Goal: Use online tool/utility: Utilize a website feature to perform a specific function

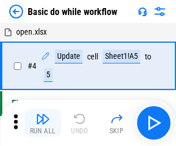
click at [43, 123] on img "button" at bounding box center [43, 119] width 14 height 14
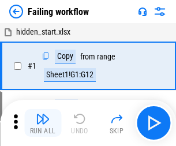
click at [43, 123] on img "button" at bounding box center [43, 119] width 14 height 14
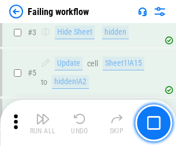
scroll to position [244, 0]
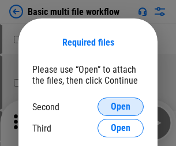
click at [120, 107] on span "Open" at bounding box center [121, 106] width 20 height 9
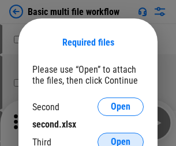
click at [120, 137] on span "Open" at bounding box center [121, 141] width 20 height 9
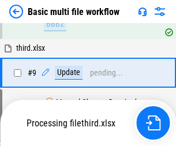
scroll to position [318, 0]
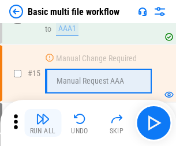
click at [43, 123] on img "button" at bounding box center [43, 119] width 14 height 14
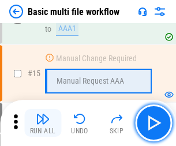
scroll to position [767, 0]
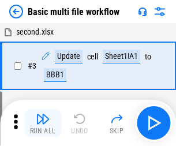
click at [43, 123] on img "button" at bounding box center [43, 119] width 14 height 14
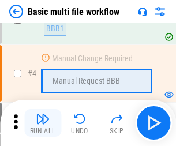
click at [43, 123] on img "button" at bounding box center [43, 119] width 14 height 14
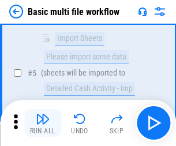
click at [43, 123] on img "button" at bounding box center [43, 119] width 14 height 14
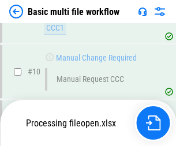
scroll to position [540, 0]
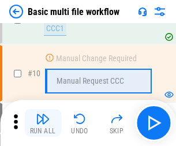
click at [43, 123] on img "button" at bounding box center [43, 119] width 14 height 14
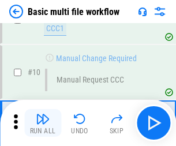
click at [43, 123] on img "button" at bounding box center [43, 119] width 14 height 14
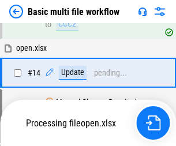
scroll to position [603, 0]
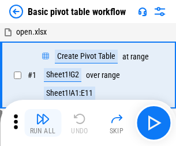
click at [43, 123] on img "button" at bounding box center [43, 119] width 14 height 14
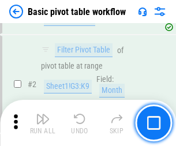
scroll to position [276, 0]
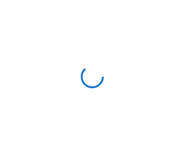
scroll to position [4, 0]
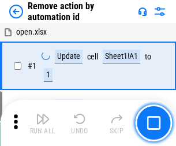
scroll to position [43, 0]
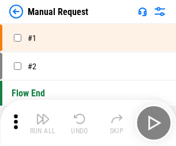
click at [43, 123] on img "button" at bounding box center [43, 119] width 14 height 14
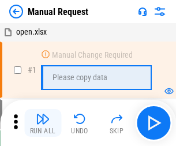
click at [43, 123] on img "button" at bounding box center [43, 119] width 14 height 14
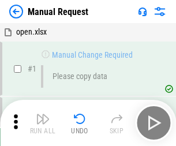
scroll to position [39, 0]
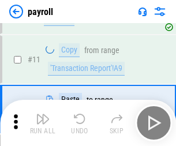
scroll to position [84, 0]
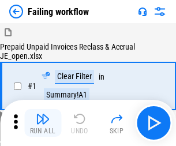
click at [43, 123] on img "button" at bounding box center [43, 119] width 14 height 14
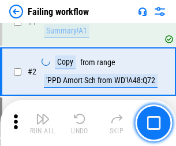
scroll to position [186, 0]
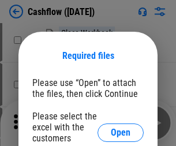
scroll to position [126, 0]
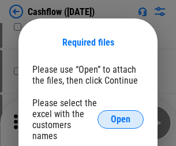
click at [120, 115] on span "Open" at bounding box center [121, 119] width 20 height 9
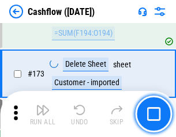
scroll to position [1220, 0]
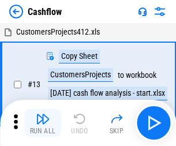
click at [43, 114] on img "button" at bounding box center [43, 119] width 14 height 14
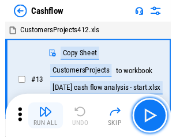
scroll to position [13, 0]
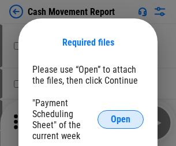
click at [120, 119] on span "Open" at bounding box center [121, 119] width 20 height 9
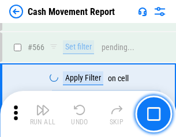
scroll to position [5282, 0]
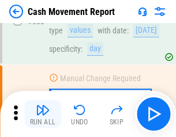
click at [43, 114] on img "button" at bounding box center [43, 110] width 14 height 14
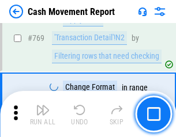
scroll to position [6404, 0]
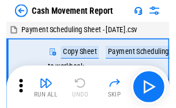
scroll to position [21, 0]
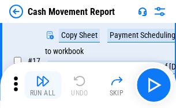
click at [43, 85] on img "button" at bounding box center [43, 81] width 14 height 14
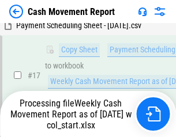
scroll to position [240, 0]
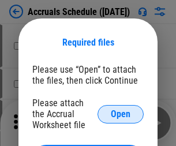
click at [120, 114] on span "Open" at bounding box center [121, 113] width 20 height 9
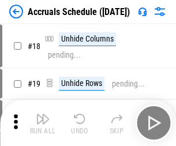
click at [43, 123] on img "button" at bounding box center [43, 119] width 14 height 14
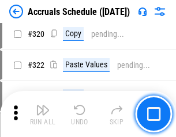
scroll to position [2144, 0]
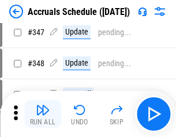
click at [43, 114] on img "button" at bounding box center [43, 110] width 14 height 14
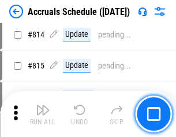
scroll to position [5085, 0]
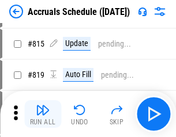
click at [43, 114] on img "button" at bounding box center [43, 110] width 14 height 14
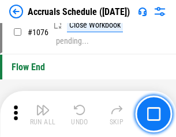
scroll to position [6902, 0]
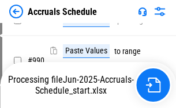
scroll to position [5699, 0]
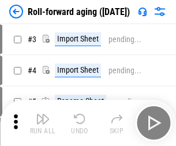
click at [43, 114] on img "button" at bounding box center [43, 119] width 14 height 14
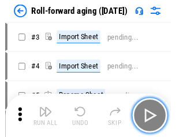
scroll to position [2, 0]
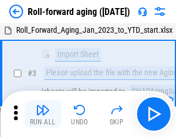
click at [43, 114] on img "button" at bounding box center [43, 110] width 14 height 14
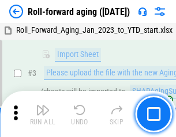
scroll to position [74, 0]
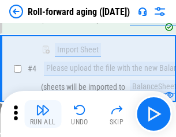
click at [43, 114] on img "button" at bounding box center [43, 110] width 14 height 14
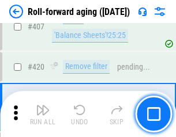
scroll to position [3996, 0]
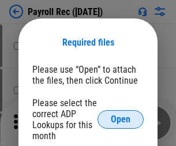
click at [120, 119] on span "Open" at bounding box center [121, 119] width 20 height 9
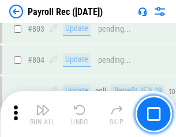
scroll to position [7322, 0]
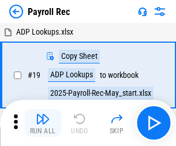
click at [43, 123] on img "button" at bounding box center [43, 119] width 14 height 14
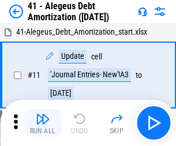
click at [43, 123] on img "button" at bounding box center [43, 119] width 14 height 14
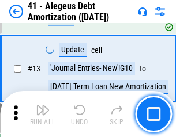
scroll to position [142, 0]
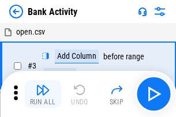
click at [43, 94] on img "button" at bounding box center [43, 90] width 14 height 14
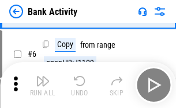
scroll to position [61, 0]
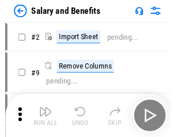
scroll to position [16, 0]
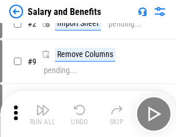
click at [43, 114] on img "button" at bounding box center [43, 110] width 14 height 14
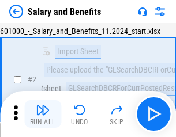
click at [43, 114] on img "button" at bounding box center [43, 110] width 14 height 14
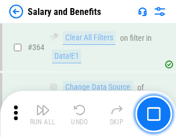
scroll to position [5427, 0]
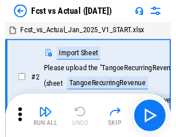
scroll to position [15, 0]
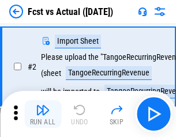
click at [43, 114] on img "button" at bounding box center [43, 110] width 14 height 14
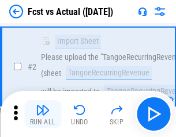
click at [43, 114] on img "button" at bounding box center [43, 110] width 14 height 14
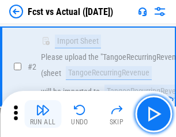
scroll to position [108, 0]
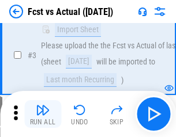
click at [43, 114] on img "button" at bounding box center [43, 110] width 14 height 14
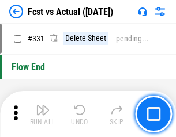
scroll to position [5516, 0]
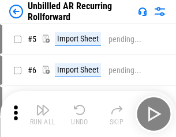
click at [43, 114] on img "button" at bounding box center [43, 110] width 14 height 14
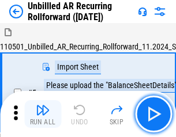
scroll to position [25, 0]
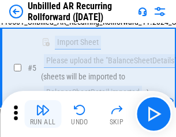
click at [43, 114] on img "button" at bounding box center [43, 110] width 14 height 14
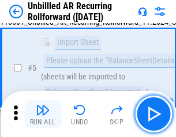
scroll to position [108, 0]
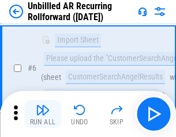
click at [43, 114] on img "button" at bounding box center [43, 110] width 14 height 14
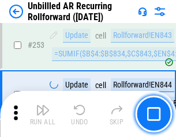
scroll to position [3914, 0]
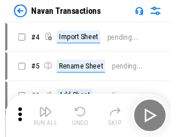
scroll to position [18, 0]
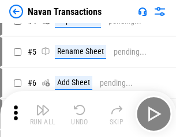
click at [43, 114] on img "button" at bounding box center [43, 110] width 14 height 14
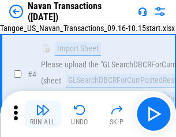
click at [43, 114] on img "button" at bounding box center [43, 110] width 14 height 14
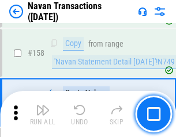
scroll to position [3736, 0]
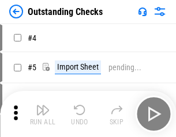
click at [43, 114] on img "button" at bounding box center [43, 110] width 14 height 14
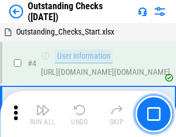
scroll to position [48, 0]
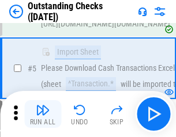
click at [43, 114] on img "button" at bounding box center [43, 110] width 14 height 14
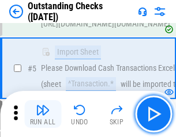
scroll to position [120, 0]
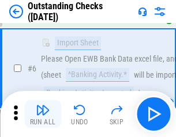
click at [43, 114] on img "button" at bounding box center [43, 110] width 14 height 14
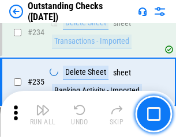
scroll to position [3500, 0]
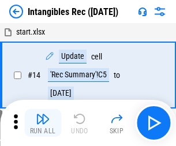
click at [43, 123] on img "button" at bounding box center [43, 119] width 14 height 14
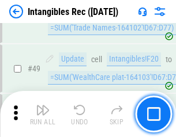
scroll to position [449, 0]
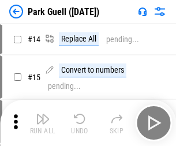
click at [43, 114] on img "button" at bounding box center [43, 119] width 14 height 14
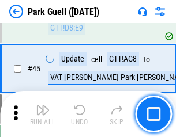
scroll to position [1441, 0]
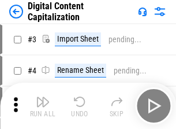
click at [43, 97] on img "button" at bounding box center [43, 102] width 14 height 14
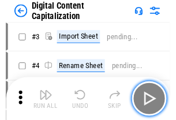
scroll to position [33, 0]
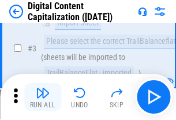
click at [43, 97] on img "button" at bounding box center [43, 93] width 14 height 14
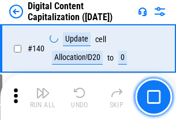
scroll to position [1222, 0]
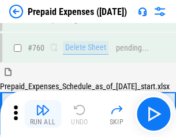
click at [43, 114] on img "button" at bounding box center [43, 110] width 14 height 14
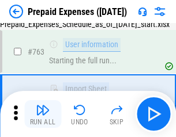
click at [43, 114] on img "button" at bounding box center [43, 110] width 14 height 14
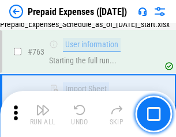
scroll to position [3262, 0]
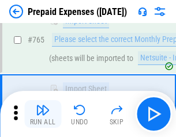
click at [43, 114] on img "button" at bounding box center [43, 110] width 14 height 14
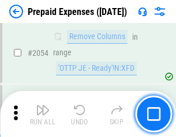
scroll to position [12047, 0]
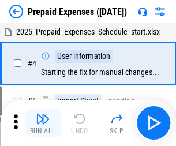
click at [43, 123] on img "button" at bounding box center [43, 119] width 14 height 14
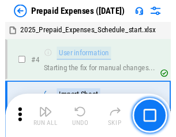
scroll to position [51, 0]
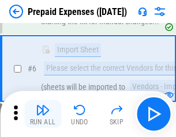
click at [43, 114] on img "button" at bounding box center [43, 110] width 14 height 14
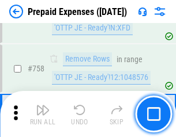
scroll to position [4106, 0]
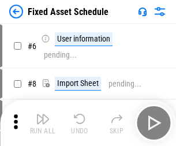
click at [43, 123] on img "button" at bounding box center [43, 119] width 14 height 14
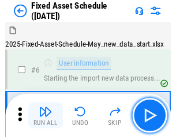
scroll to position [62, 0]
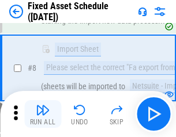
click at [43, 114] on img "button" at bounding box center [43, 110] width 14 height 14
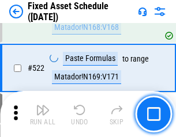
scroll to position [4006, 0]
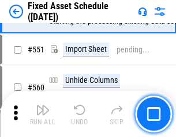
click at [43, 114] on img "button" at bounding box center [43, 110] width 14 height 14
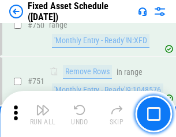
scroll to position [5618, 0]
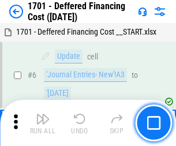
scroll to position [138, 0]
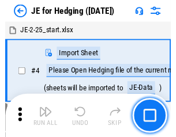
scroll to position [2, 0]
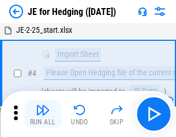
click at [43, 114] on img "button" at bounding box center [43, 110] width 14 height 14
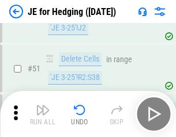
scroll to position [746, 0]
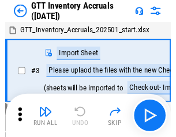
scroll to position [2, 0]
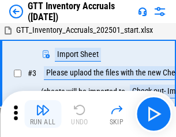
click at [43, 114] on img "button" at bounding box center [43, 110] width 14 height 14
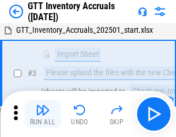
click at [43, 114] on img "button" at bounding box center [43, 110] width 14 height 14
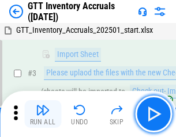
scroll to position [74, 0]
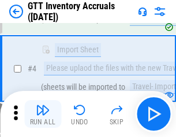
click at [43, 114] on img "button" at bounding box center [43, 110] width 14 height 14
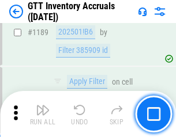
scroll to position [9411, 0]
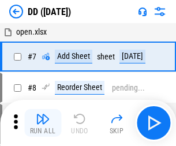
click at [43, 123] on img "button" at bounding box center [43, 119] width 14 height 14
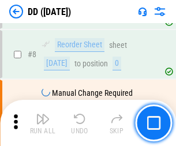
scroll to position [111, 0]
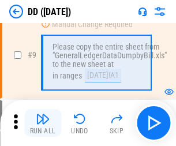
click at [43, 123] on img "button" at bounding box center [43, 119] width 14 height 14
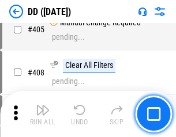
scroll to position [5156, 0]
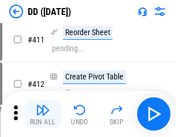
click at [43, 114] on img "button" at bounding box center [43, 110] width 14 height 14
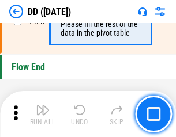
scroll to position [5516, 0]
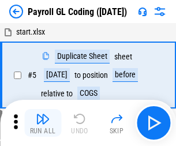
click at [43, 123] on img "button" at bounding box center [43, 119] width 14 height 14
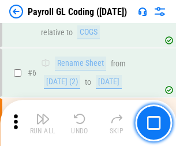
scroll to position [138, 0]
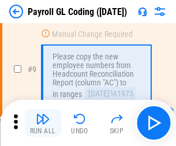
click at [43, 123] on img "button" at bounding box center [43, 119] width 14 height 14
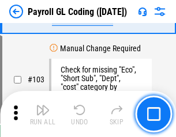
scroll to position [2704, 0]
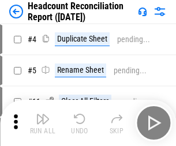
click at [43, 123] on img "button" at bounding box center [43, 119] width 14 height 14
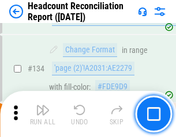
scroll to position [1385, 0]
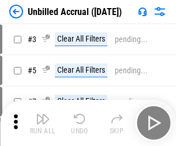
click at [43, 123] on img "button" at bounding box center [43, 119] width 14 height 14
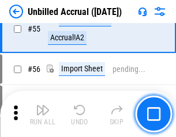
scroll to position [1203, 0]
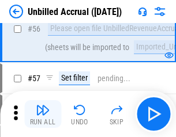
click at [43, 114] on img "button" at bounding box center [43, 110] width 14 height 14
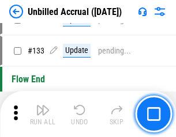
scroll to position [3433, 0]
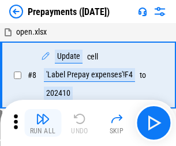
click at [43, 123] on img "button" at bounding box center [43, 119] width 14 height 14
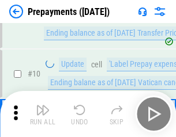
scroll to position [72, 0]
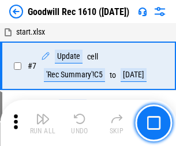
scroll to position [197, 0]
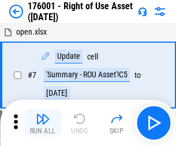
click at [43, 123] on img "button" at bounding box center [43, 119] width 14 height 14
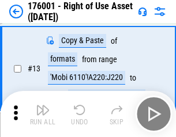
scroll to position [74, 0]
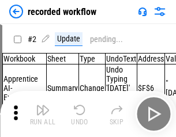
click at [43, 114] on img "button" at bounding box center [43, 110] width 14 height 14
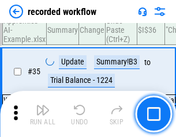
scroll to position [3602, 0]
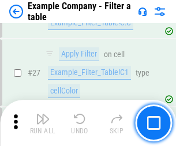
scroll to position [1055, 0]
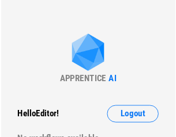
scroll to position [18, 0]
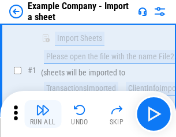
click at [43, 114] on img "button" at bounding box center [43, 110] width 14 height 14
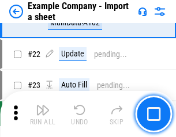
scroll to position [255, 0]
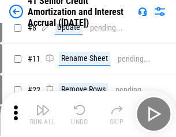
click at [43, 114] on img "button" at bounding box center [43, 110] width 14 height 14
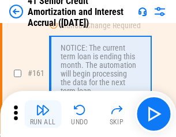
click at [43, 114] on img "button" at bounding box center [43, 110] width 14 height 14
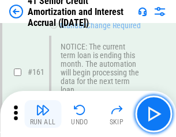
scroll to position [1233, 0]
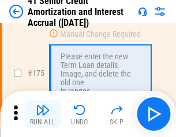
click at [43, 114] on img "button" at bounding box center [43, 110] width 14 height 14
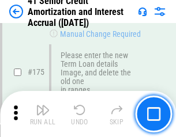
scroll to position [1350, 0]
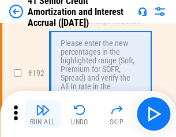
click at [43, 114] on img "button" at bounding box center [43, 110] width 14 height 14
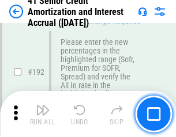
scroll to position [1471, 0]
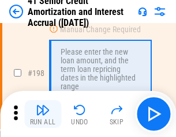
click at [43, 114] on img "button" at bounding box center [43, 110] width 14 height 14
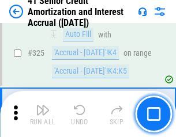
scroll to position [2944, 0]
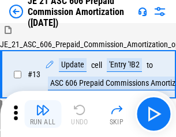
click at [43, 114] on img "button" at bounding box center [43, 110] width 14 height 14
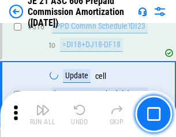
scroll to position [2152, 0]
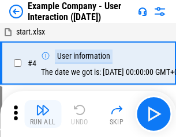
click at [43, 114] on img "button" at bounding box center [43, 110] width 14 height 14
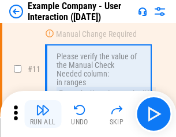
click at [43, 114] on img "button" at bounding box center [43, 110] width 14 height 14
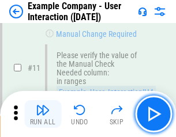
scroll to position [250, 0]
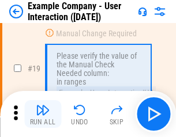
click at [43, 114] on img "button" at bounding box center [43, 110] width 14 height 14
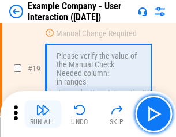
click at [43, 114] on img "button" at bounding box center [43, 110] width 14 height 14
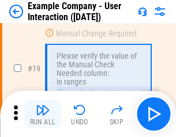
click at [43, 114] on img "button" at bounding box center [43, 110] width 14 height 14
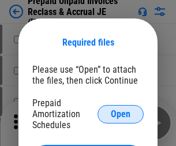
click at [120, 114] on span "Open" at bounding box center [121, 113] width 20 height 9
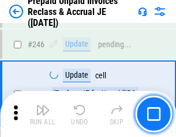
scroll to position [1556, 0]
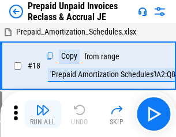
click at [43, 114] on img "button" at bounding box center [43, 110] width 14 height 14
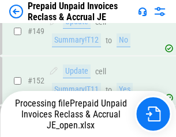
scroll to position [1003, 0]
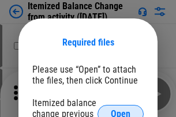
click at [120, 109] on span "Open" at bounding box center [121, 113] width 20 height 9
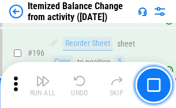
scroll to position [2218, 0]
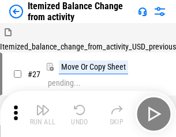
scroll to position [18, 0]
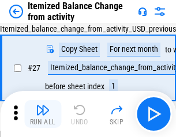
click at [43, 114] on img "button" at bounding box center [43, 110] width 14 height 14
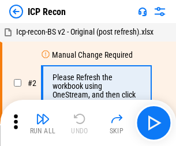
scroll to position [5, 0]
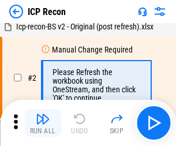
click at [43, 123] on img "button" at bounding box center [43, 119] width 14 height 14
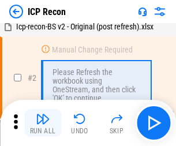
click at [43, 123] on img "button" at bounding box center [43, 119] width 14 height 14
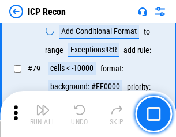
scroll to position [1129, 0]
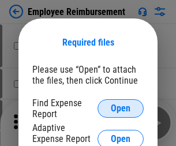
click at [120, 108] on span "Open" at bounding box center [121, 108] width 20 height 9
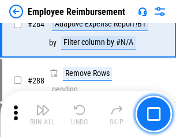
scroll to position [3132, 0]
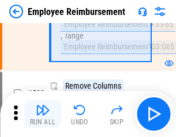
click at [43, 114] on img "button" at bounding box center [43, 110] width 14 height 14
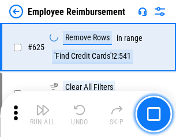
scroll to position [6900, 0]
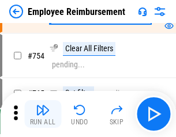
click at [43, 114] on img "button" at bounding box center [43, 110] width 14 height 14
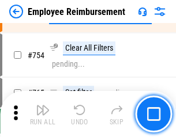
click at [43, 114] on img "button" at bounding box center [43, 110] width 14 height 14
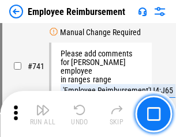
scroll to position [8085, 0]
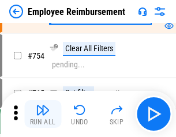
click at [43, 114] on img "button" at bounding box center [43, 110] width 14 height 14
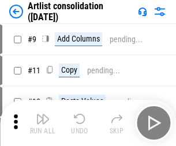
click at [43, 123] on img "button" at bounding box center [43, 119] width 14 height 14
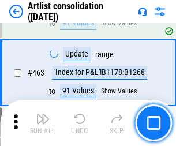
scroll to position [5046, 0]
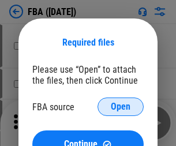
click at [120, 107] on span "Open" at bounding box center [121, 106] width 20 height 9
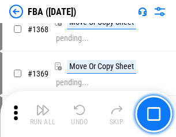
scroll to position [12377, 0]
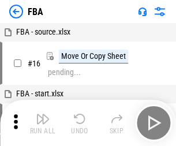
scroll to position [12, 0]
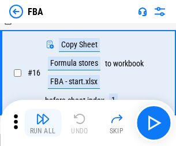
click at [43, 123] on img "button" at bounding box center [43, 119] width 14 height 14
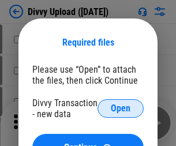
click at [120, 108] on span "Open" at bounding box center [121, 108] width 20 height 9
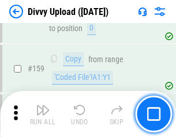
scroll to position [1193, 0]
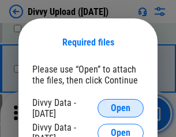
click at [120, 108] on span "Open" at bounding box center [121, 108] width 20 height 9
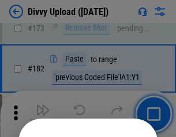
scroll to position [1294, 0]
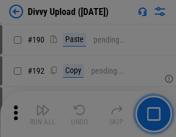
scroll to position [1454, 0]
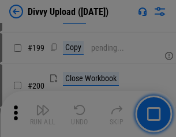
scroll to position [1676, 0]
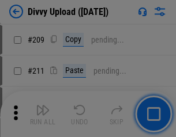
scroll to position [1958, 0]
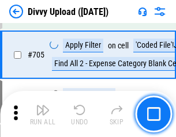
scroll to position [7884, 0]
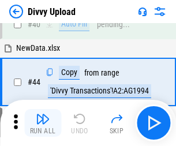
click at [43, 123] on img "button" at bounding box center [43, 119] width 14 height 14
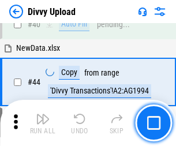
scroll to position [127, 0]
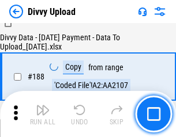
scroll to position [1356, 0]
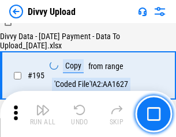
scroll to position [1611, 0]
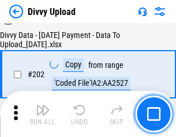
scroll to position [1865, 0]
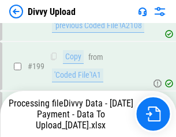
scroll to position [1798, 0]
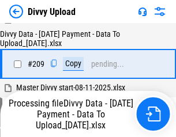
scroll to position [2119, 0]
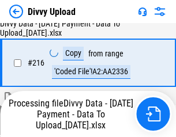
scroll to position [2373, 0]
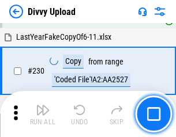
scroll to position [2860, 0]
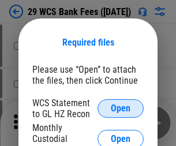
click at [120, 108] on span "Open" at bounding box center [121, 108] width 20 height 9
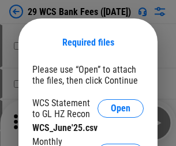
scroll to position [16, 0]
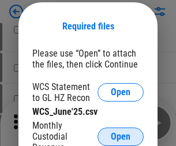
click at [120, 136] on span "Open" at bounding box center [121, 136] width 20 height 9
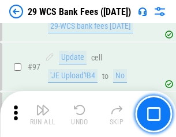
scroll to position [1123, 0]
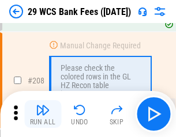
click at [43, 114] on img "button" at bounding box center [43, 110] width 14 height 14
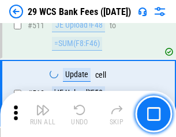
scroll to position [5798, 0]
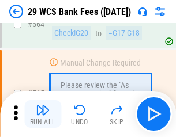
click at [43, 114] on img "button" at bounding box center [43, 110] width 14 height 14
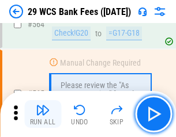
scroll to position [6233, 0]
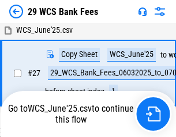
scroll to position [230, 0]
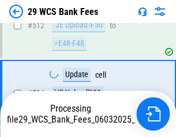
scroll to position [6153, 0]
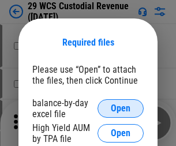
click at [120, 108] on span "Open" at bounding box center [121, 108] width 20 height 9
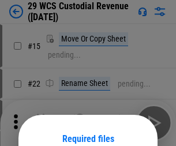
scroll to position [96, 0]
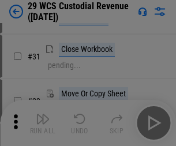
scroll to position [247, 0]
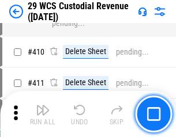
scroll to position [5338, 0]
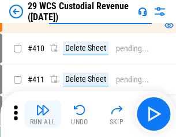
click at [43, 114] on img "button" at bounding box center [43, 110] width 14 height 14
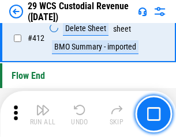
scroll to position [5504, 0]
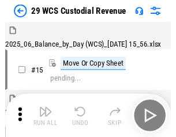
scroll to position [28, 0]
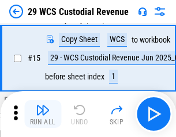
click at [43, 114] on img "button" at bounding box center [43, 110] width 14 height 14
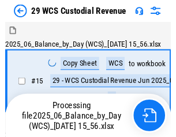
scroll to position [28, 0]
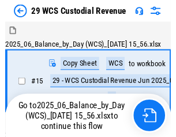
scroll to position [21, 0]
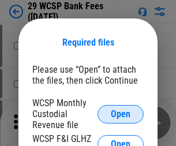
click at [120, 114] on span "Open" at bounding box center [121, 113] width 20 height 9
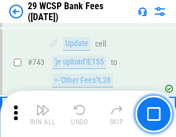
scroll to position [5807, 0]
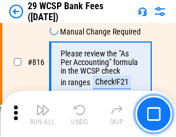
click at [43, 114] on img "button" at bounding box center [43, 110] width 14 height 14
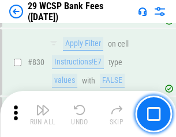
scroll to position [7312, 0]
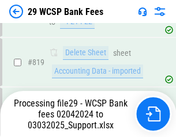
scroll to position [7086, 0]
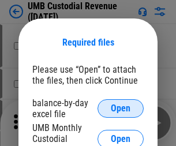
click at [120, 108] on span "Open" at bounding box center [121, 108] width 20 height 9
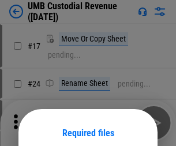
scroll to position [90, 0]
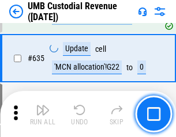
scroll to position [6031, 0]
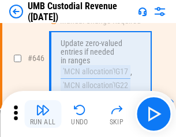
click at [43, 114] on img "button" at bounding box center [43, 110] width 14 height 14
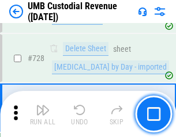
scroll to position [7109, 0]
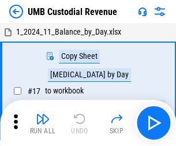
scroll to position [9, 0]
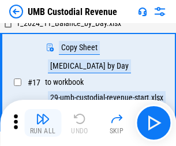
click at [43, 123] on img "button" at bounding box center [43, 119] width 14 height 14
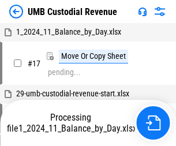
scroll to position [9, 0]
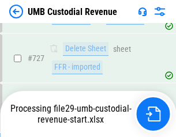
scroll to position [7083, 0]
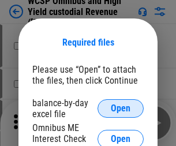
click at [120, 108] on span "Open" at bounding box center [121, 108] width 20 height 9
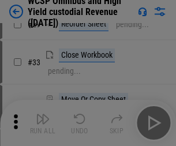
scroll to position [263, 0]
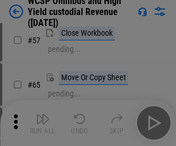
scroll to position [502, 0]
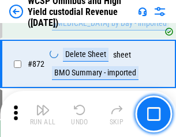
scroll to position [9754, 0]
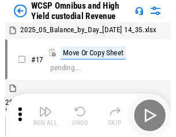
scroll to position [6, 0]
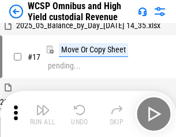
click at [43, 114] on img "button" at bounding box center [43, 110] width 14 height 14
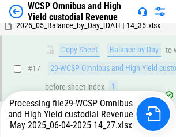
scroll to position [240, 0]
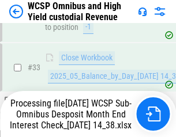
scroll to position [570, 0]
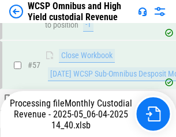
scroll to position [1182, 0]
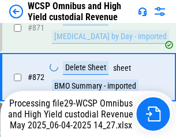
scroll to position [9727, 0]
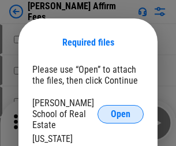
click at [120, 109] on span "Open" at bounding box center [121, 113] width 20 height 9
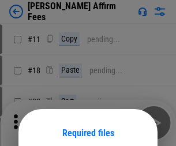
scroll to position [90, 0]
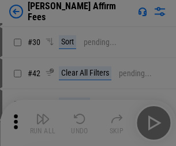
scroll to position [235, 0]
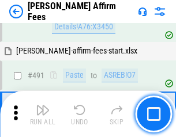
scroll to position [3134, 0]
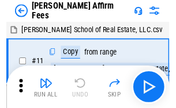
scroll to position [12, 0]
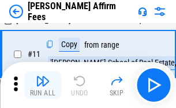
click at [43, 85] on img "button" at bounding box center [43, 81] width 14 height 14
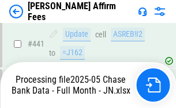
scroll to position [2982, 0]
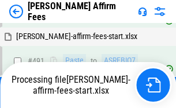
scroll to position [3089, 0]
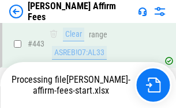
scroll to position [3022, 0]
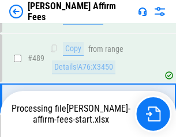
scroll to position [3008, 0]
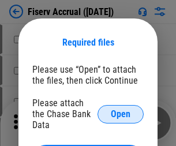
click at [120, 109] on span "Open" at bounding box center [121, 113] width 20 height 9
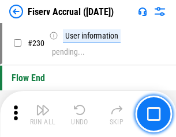
scroll to position [3652, 0]
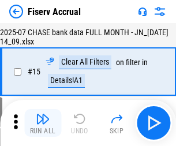
click at [43, 123] on img "button" at bounding box center [43, 119] width 14 height 14
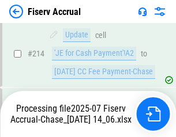
scroll to position [3432, 0]
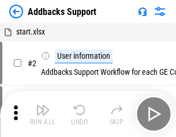
click at [43, 114] on img "button" at bounding box center [43, 110] width 14 height 14
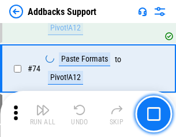
scroll to position [839, 0]
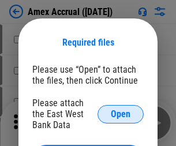
click at [120, 114] on span "Open" at bounding box center [121, 113] width 20 height 9
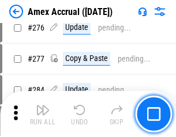
scroll to position [3000, 0]
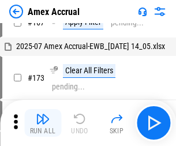
click at [43, 123] on img "button" at bounding box center [43, 119] width 14 height 14
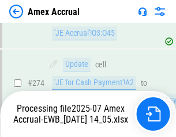
scroll to position [3360, 0]
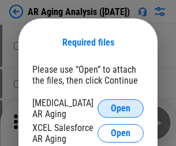
click at [120, 107] on span "Open" at bounding box center [121, 108] width 20 height 9
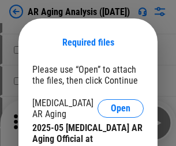
scroll to position [347, 0]
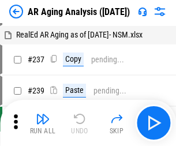
scroll to position [12, 0]
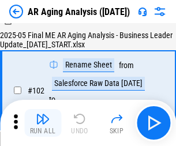
click at [43, 123] on img "button" at bounding box center [43, 119] width 14 height 14
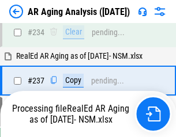
scroll to position [1786, 0]
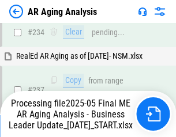
scroll to position [1773, 0]
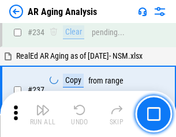
scroll to position [1773, 0]
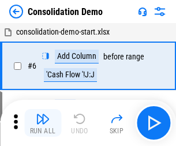
click at [43, 123] on img "button" at bounding box center [43, 119] width 14 height 14
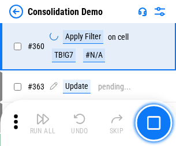
scroll to position [3863, 0]
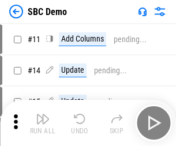
click at [43, 123] on img "button" at bounding box center [43, 119] width 14 height 14
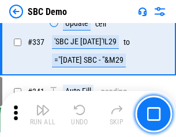
scroll to position [3032, 0]
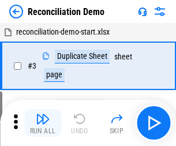
click at [43, 123] on img "button" at bounding box center [43, 119] width 14 height 14
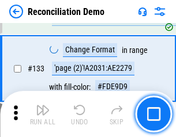
scroll to position [1369, 0]
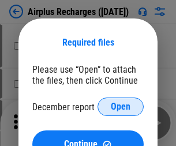
click at [120, 107] on span "Open" at bounding box center [121, 106] width 20 height 9
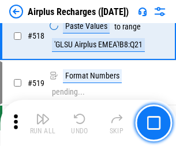
scroll to position [4959, 0]
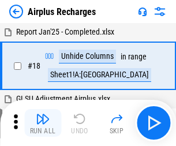
click at [43, 123] on img "button" at bounding box center [43, 119] width 14 height 14
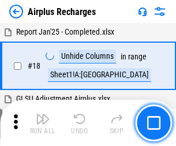
scroll to position [51, 0]
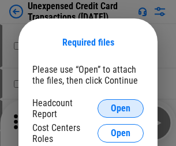
click at [120, 108] on span "Open" at bounding box center [121, 108] width 20 height 9
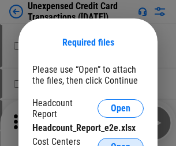
click at [120, 142] on span "Open" at bounding box center [121, 146] width 20 height 9
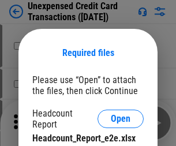
scroll to position [10, 0]
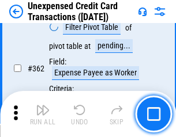
scroll to position [2964, 0]
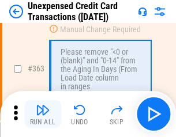
click at [43, 114] on img "button" at bounding box center [43, 110] width 14 height 14
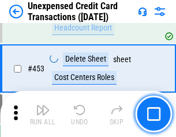
scroll to position [3931, 0]
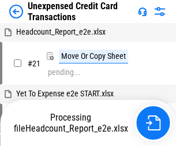
scroll to position [18, 0]
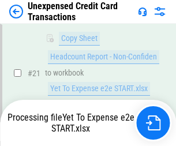
scroll to position [187, 0]
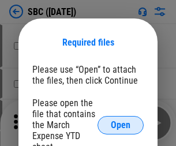
click at [120, 124] on span "Open" at bounding box center [121, 124] width 20 height 9
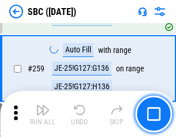
scroll to position [2252, 0]
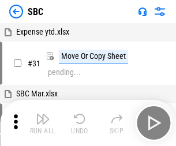
scroll to position [12, 0]
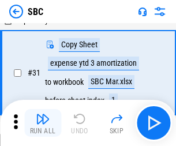
click at [43, 123] on img "button" at bounding box center [43, 119] width 14 height 14
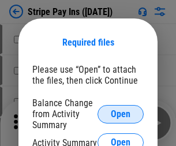
click at [120, 114] on span "Open" at bounding box center [121, 113] width 20 height 9
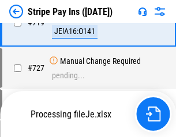
scroll to position [5975, 0]
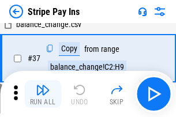
click at [43, 94] on img "button" at bounding box center [43, 90] width 14 height 14
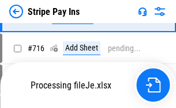
scroll to position [5949, 0]
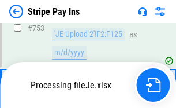
scroll to position [5949, 0]
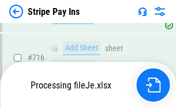
scroll to position [5949, 0]
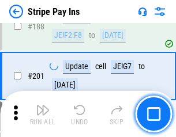
scroll to position [1641, 0]
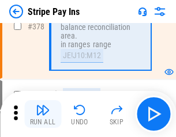
click at [43, 114] on img "button" at bounding box center [43, 110] width 14 height 14
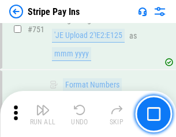
scroll to position [5935, 0]
